Goal: Information Seeking & Learning: Stay updated

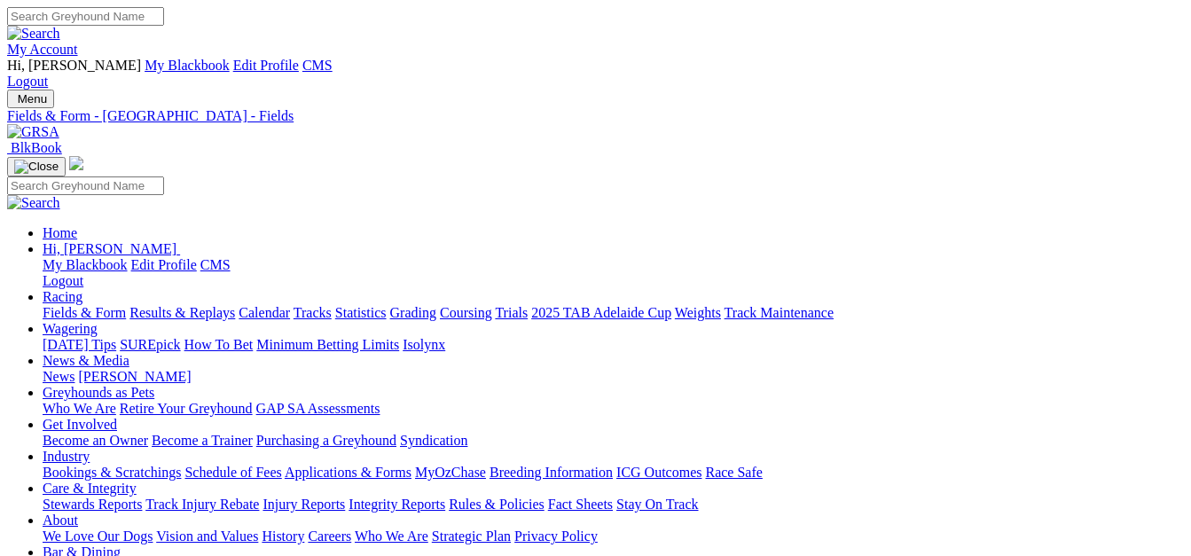
click at [75, 369] on link "News" at bounding box center [59, 376] width 32 height 15
